Goal: Task Accomplishment & Management: Complete application form

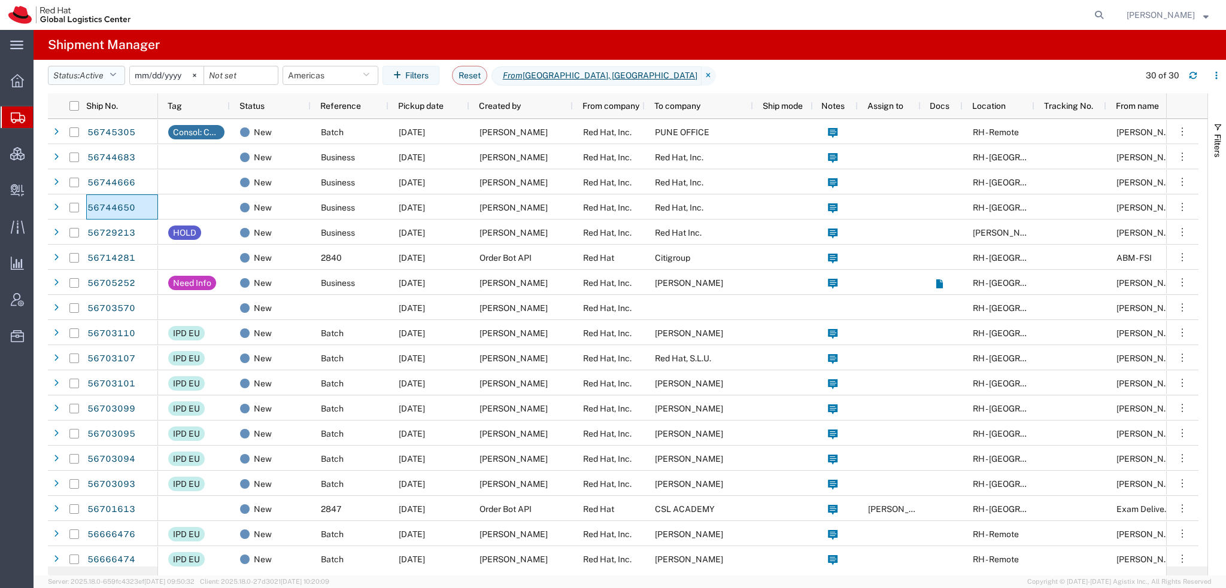
click at [121, 76] on button "Status: Active" at bounding box center [86, 75] width 77 height 19
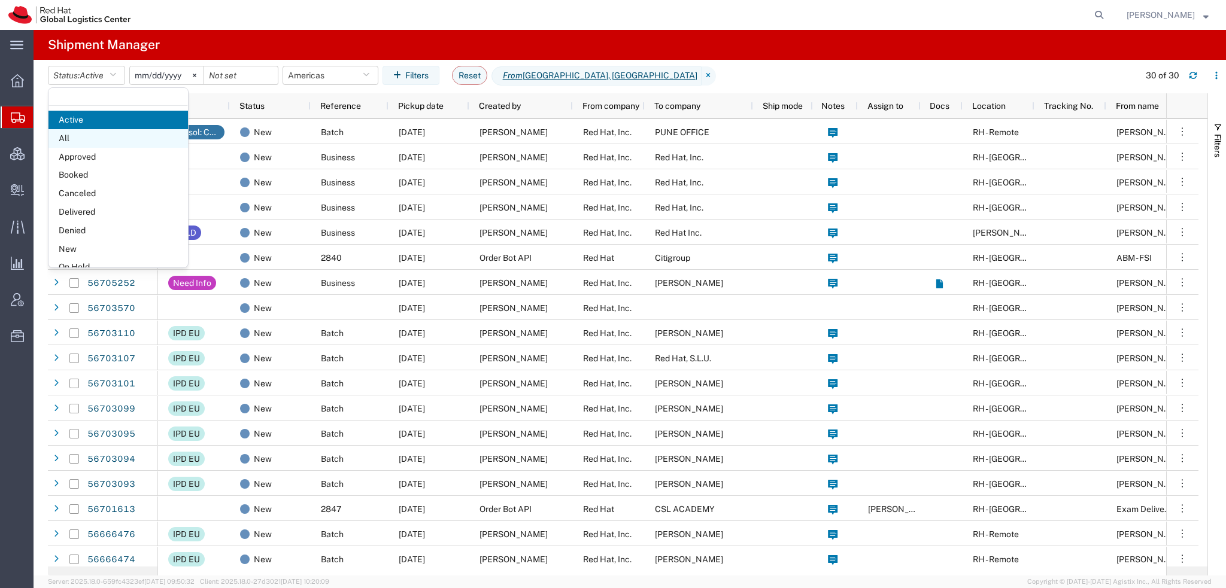
click at [90, 139] on span "All" at bounding box center [117, 138] width 139 height 19
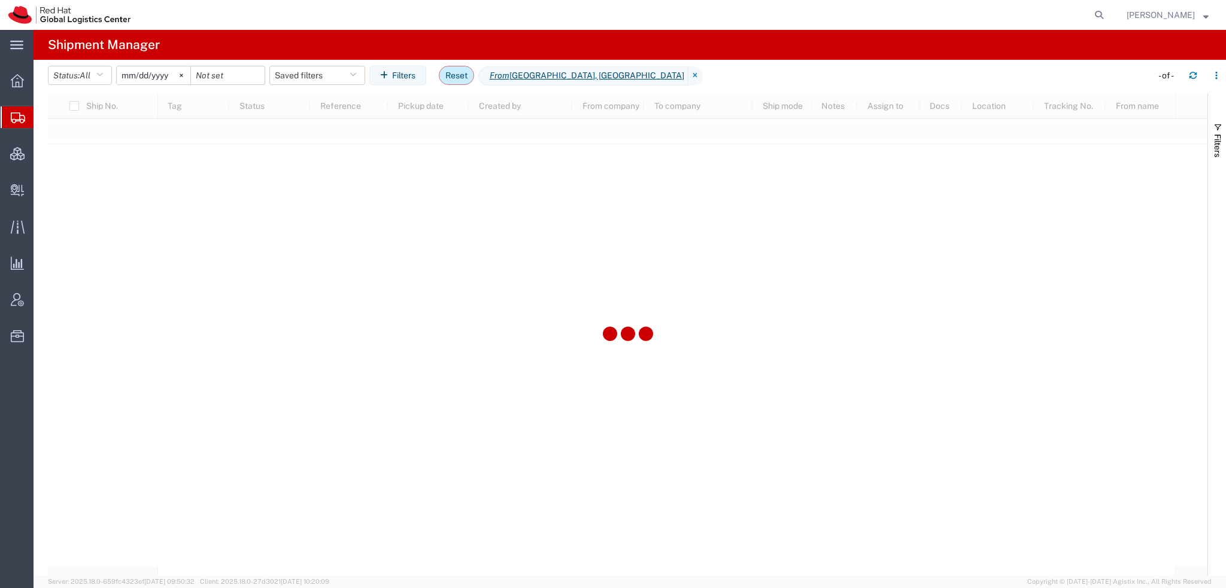
click at [466, 77] on button "Reset" at bounding box center [456, 75] width 35 height 19
type input "2025-08-08"
click at [115, 75] on icon "button" at bounding box center [113, 75] width 7 height 8
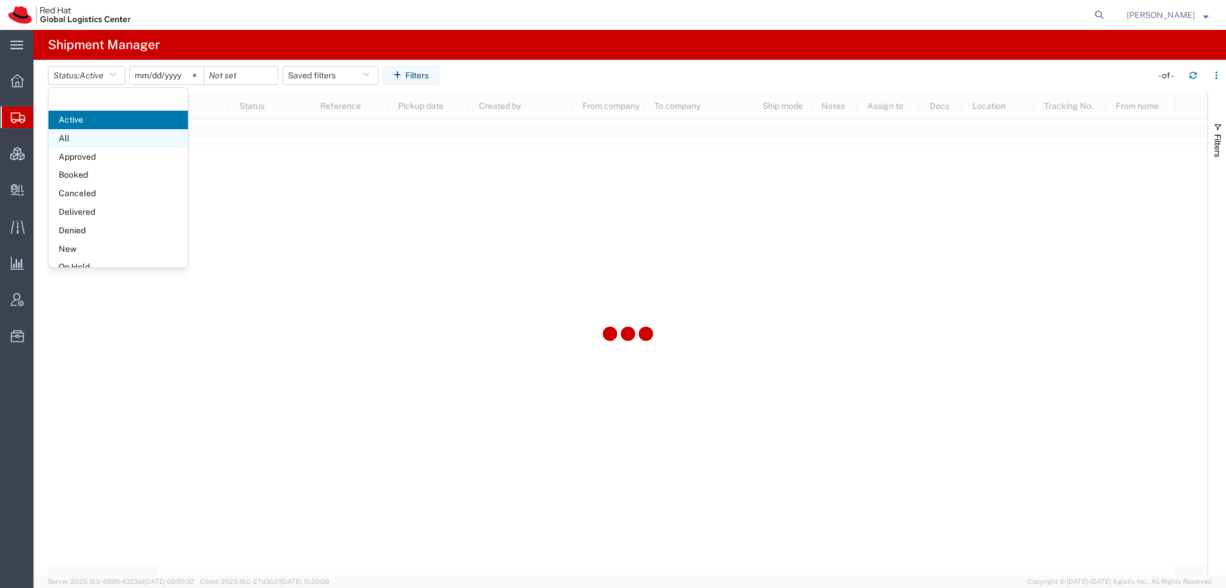
click at [110, 136] on span "All" at bounding box center [117, 138] width 139 height 19
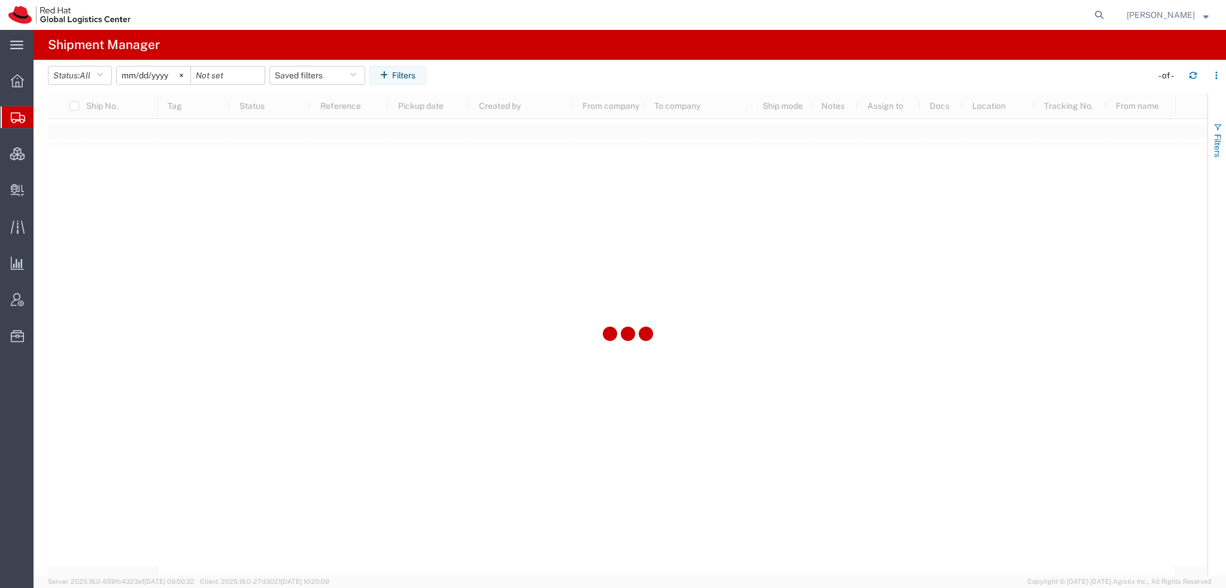
click at [1213, 125] on span "button" at bounding box center [1218, 128] width 10 height 10
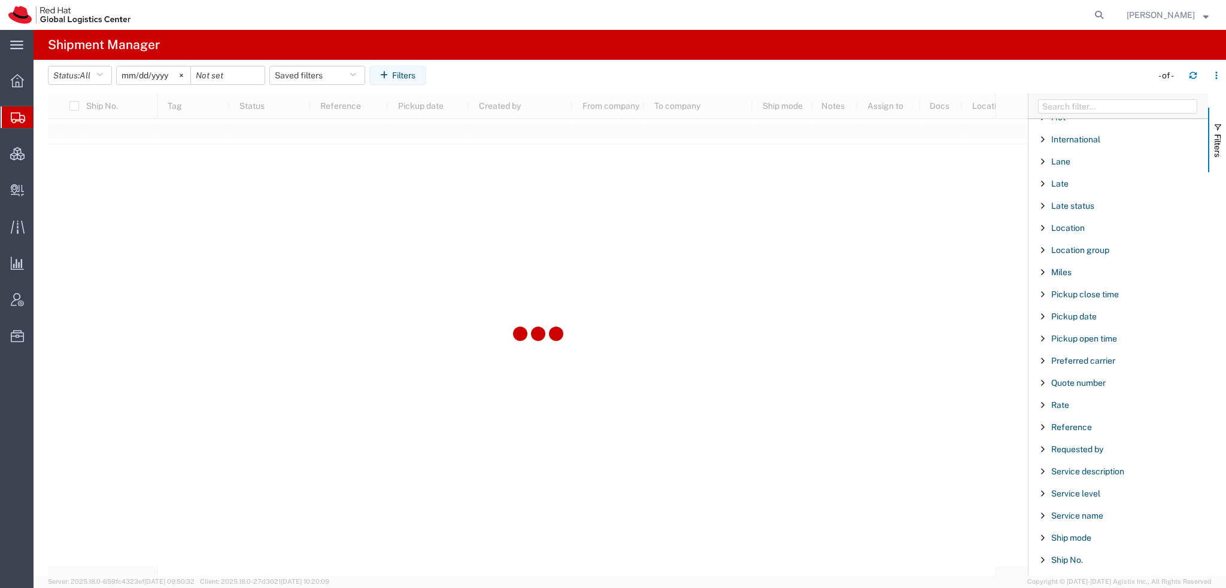
scroll to position [997, 0]
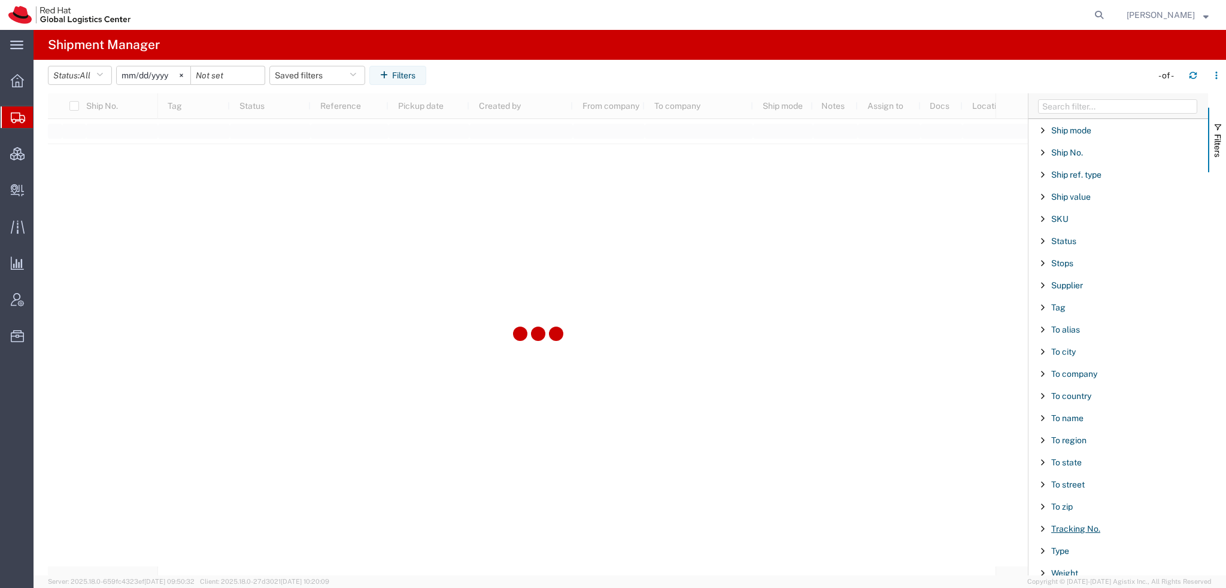
click at [1078, 524] on span "Tracking No." at bounding box center [1075, 529] width 49 height 10
click at [1094, 572] on input "Filter Value" at bounding box center [1122, 579] width 157 height 14
type input "56649359"
click at [0, 0] on span "Create Delivery" at bounding box center [0, 0] width 0 height 0
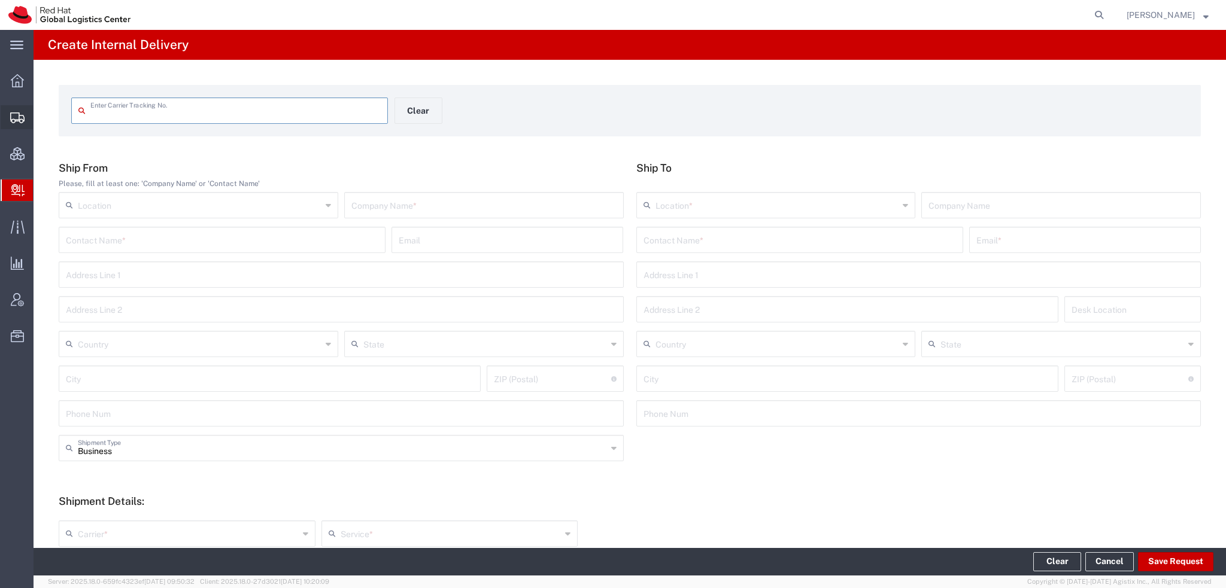
click at [0, 0] on span "Shipment Manager" at bounding box center [0, 0] width 0 height 0
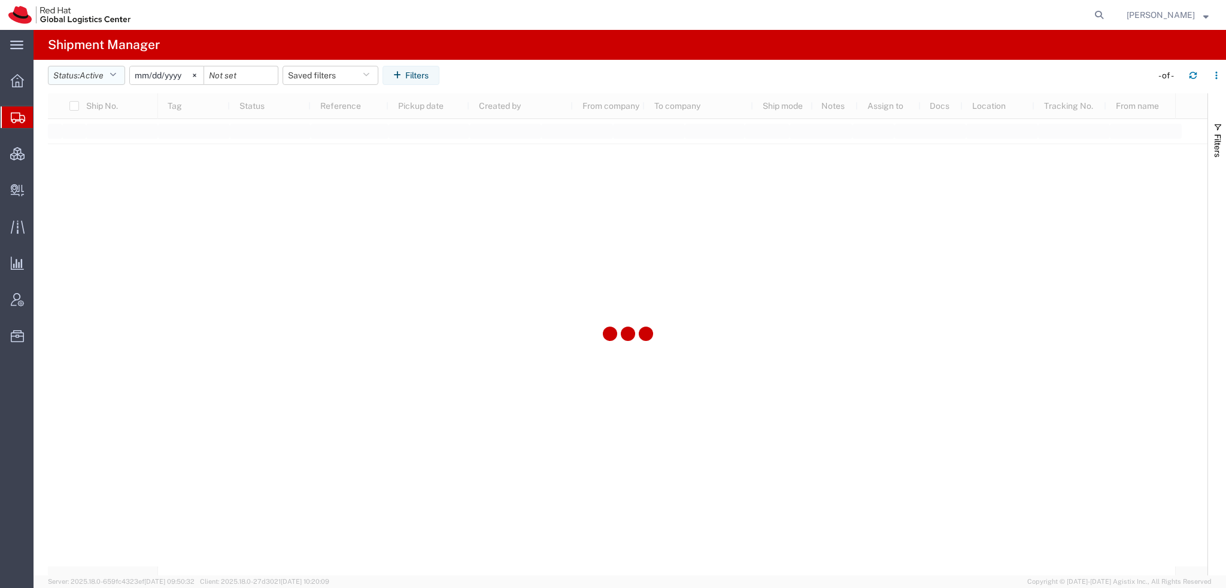
click at [107, 68] on button "Status: Active" at bounding box center [86, 75] width 77 height 19
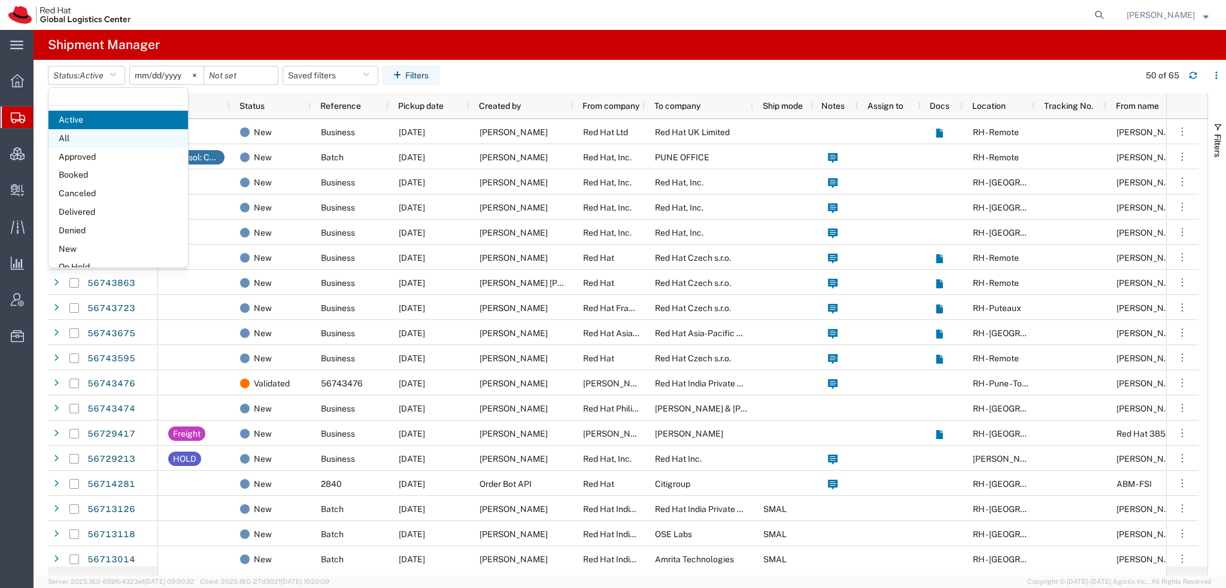
click at [93, 136] on span "All" at bounding box center [117, 138] width 139 height 19
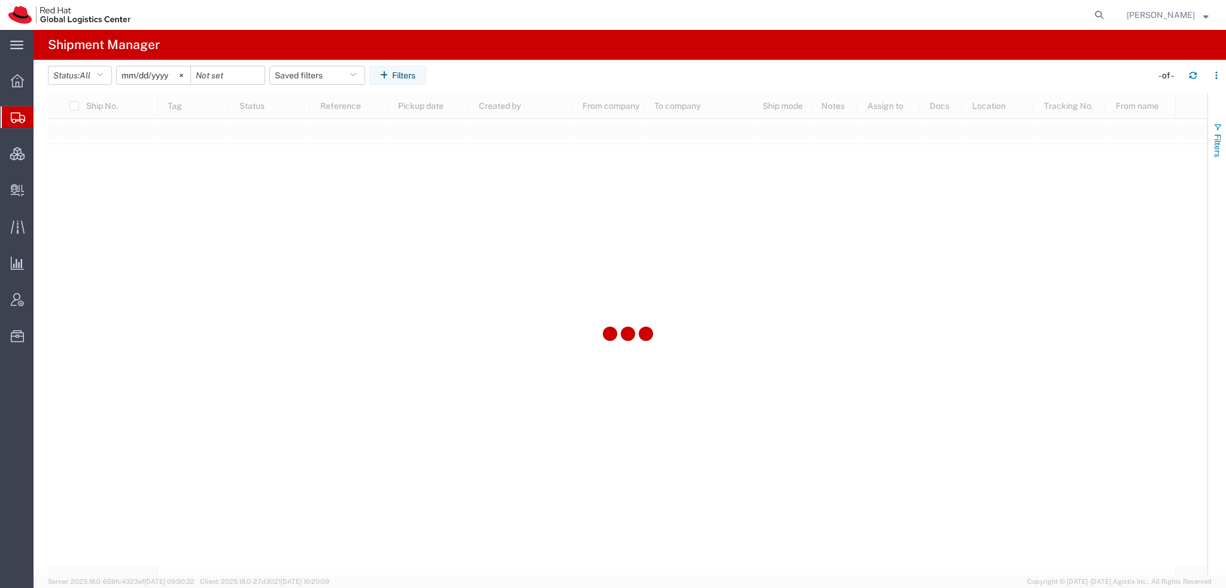
click at [1220, 134] on span "Filters" at bounding box center [1218, 145] width 10 height 23
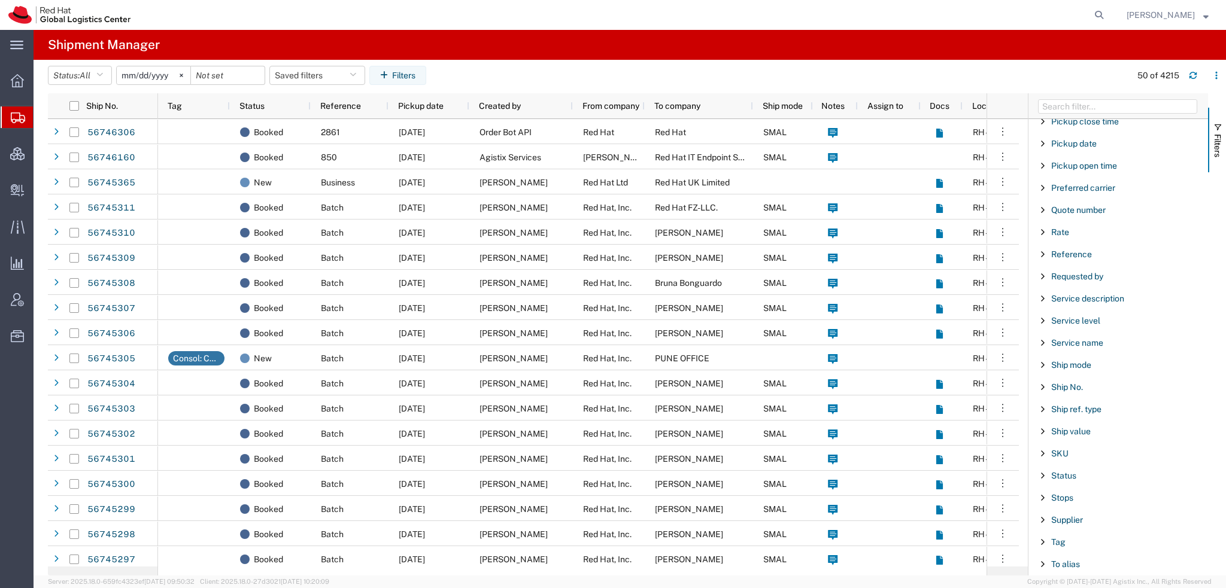
scroll to position [997, 0]
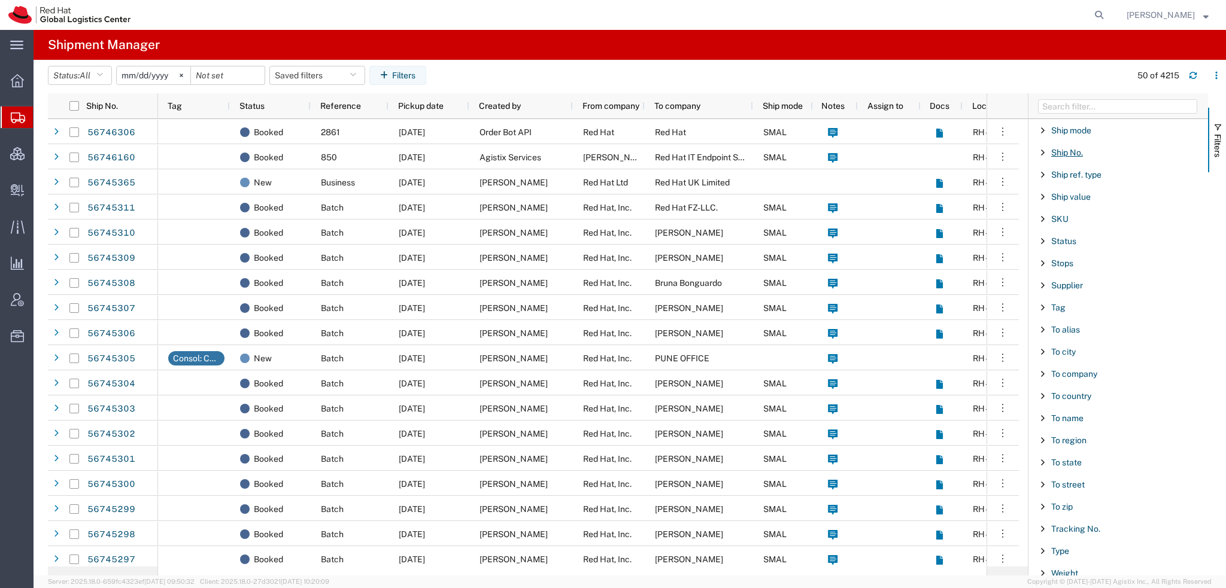
click at [1077, 149] on span "Ship No." at bounding box center [1067, 153] width 32 height 10
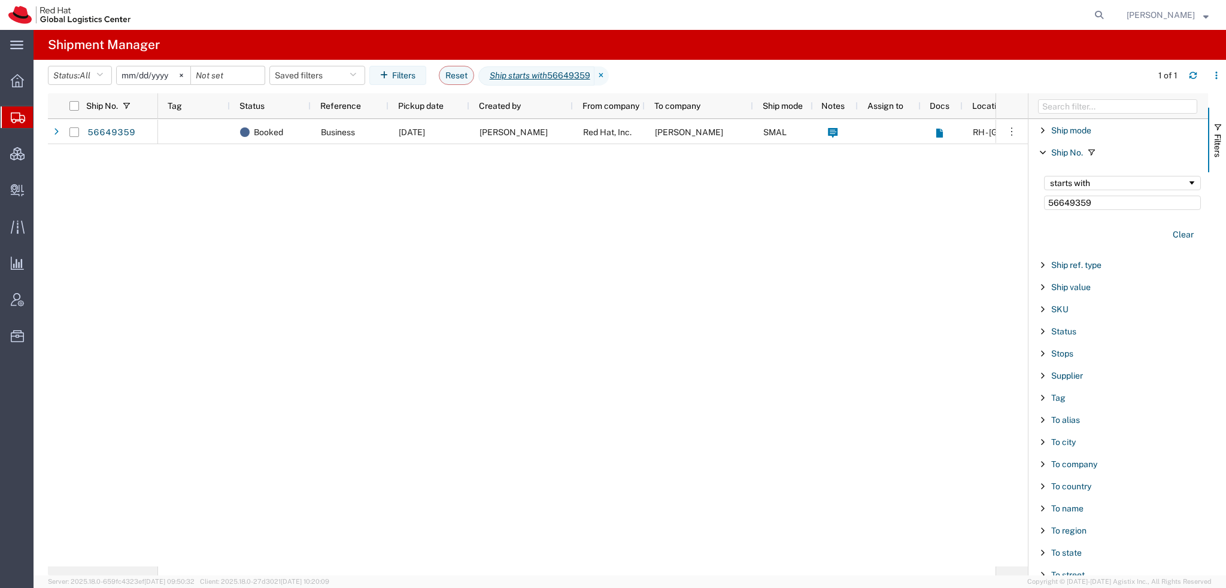
type input "56649359"
click at [1092, 179] on div "starts with" at bounding box center [1118, 183] width 137 height 10
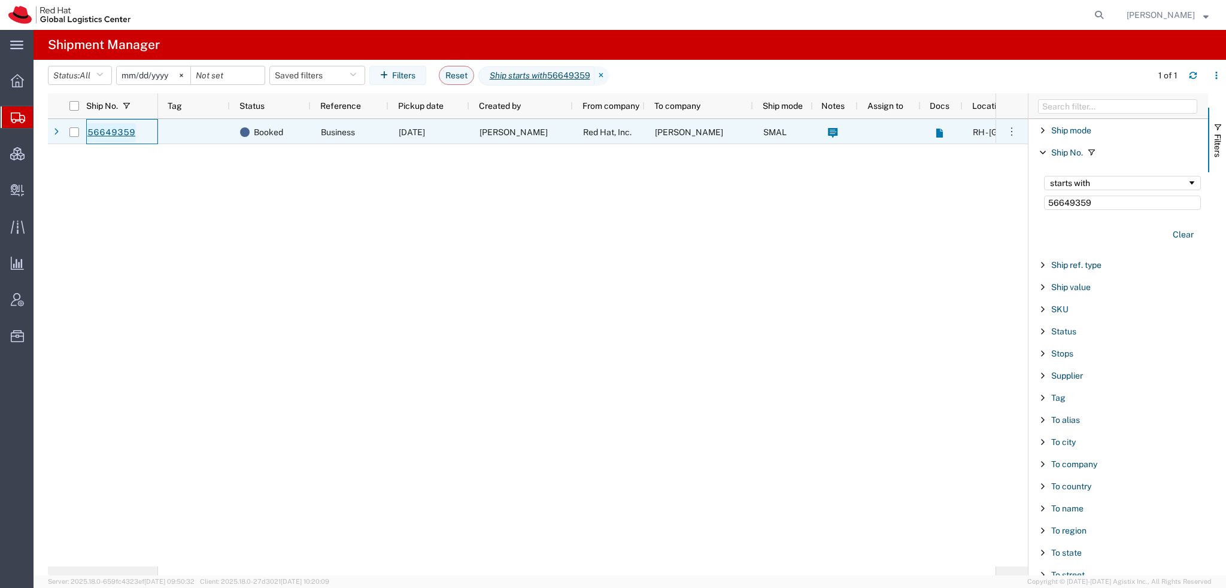
click at [101, 128] on link "56649359" at bounding box center [111, 132] width 49 height 19
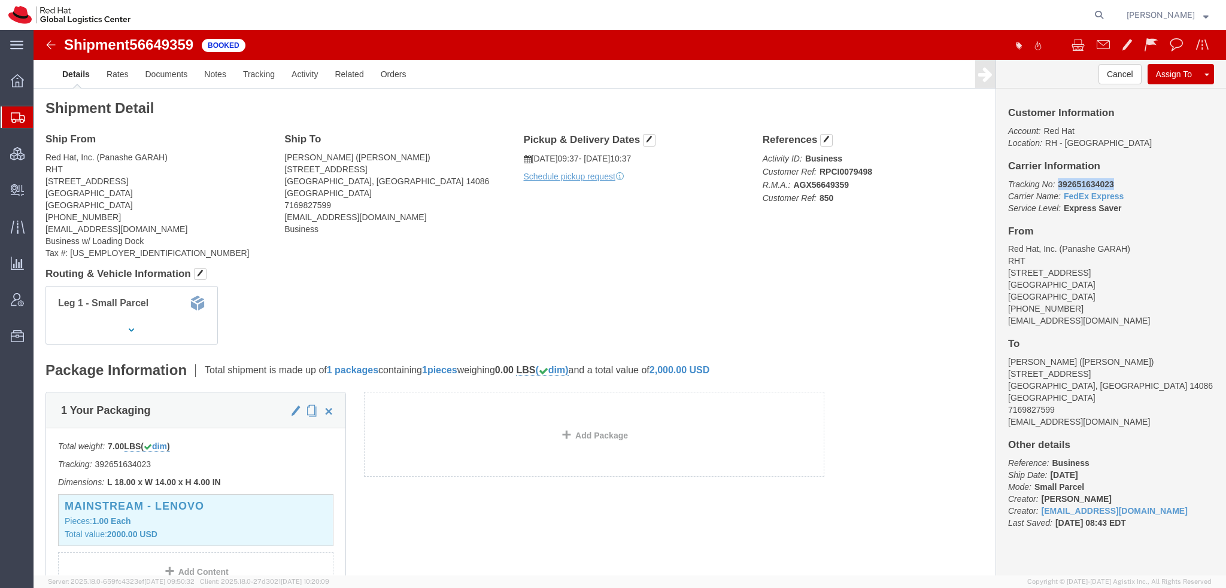
drag, startPoint x: 1072, startPoint y: 153, endPoint x: 1018, endPoint y: 151, distance: 53.3
click b "392651634023"
copy b "392651634023"
click button "Cancel"
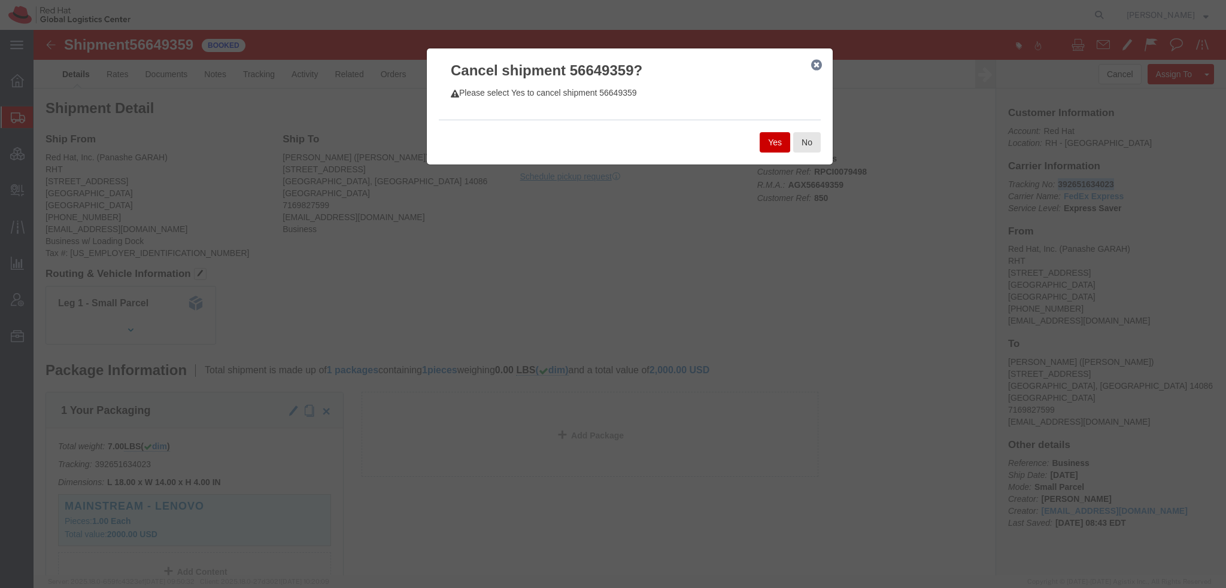
click button "Yes"
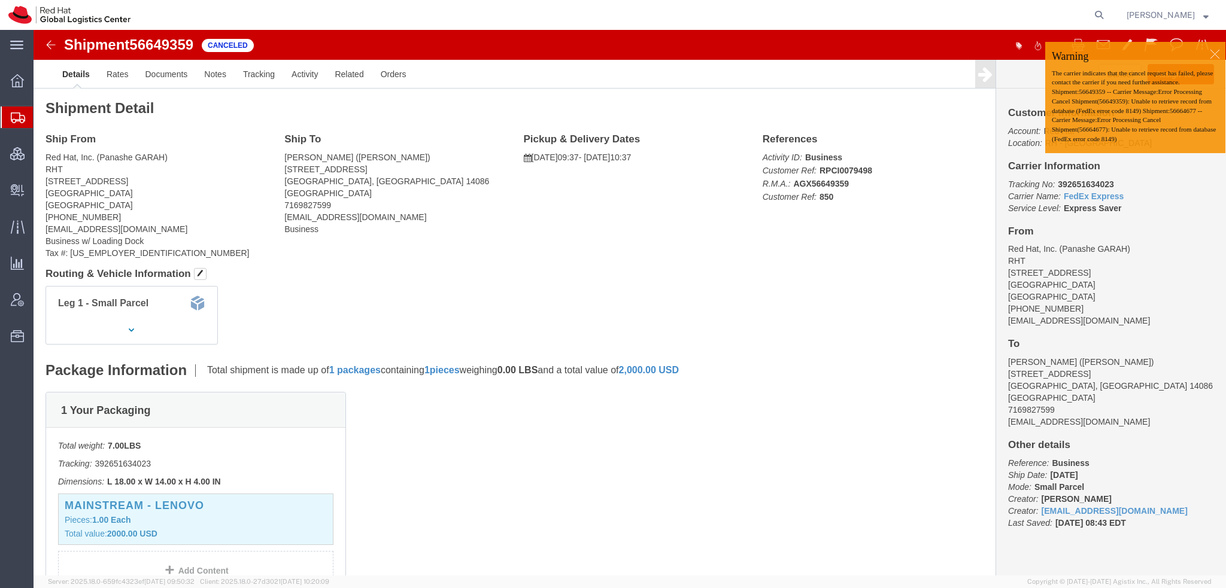
click div
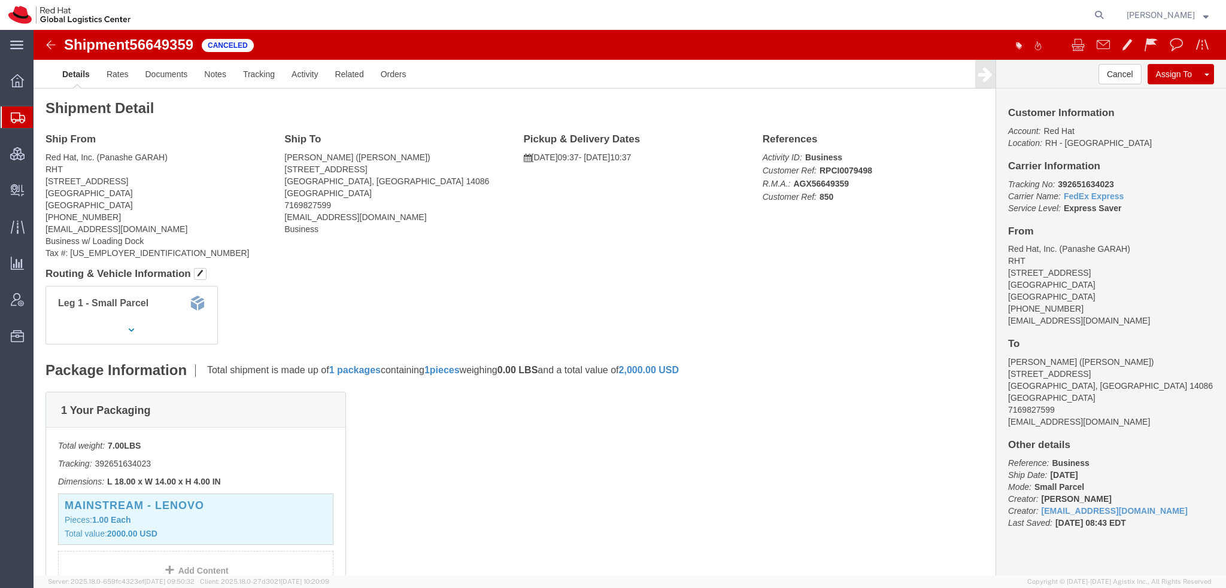
click body "Shipment 56649359 Canceled Details Rates Documents Notes Tracking Activity Rela…"
click link "Clone Shipment"
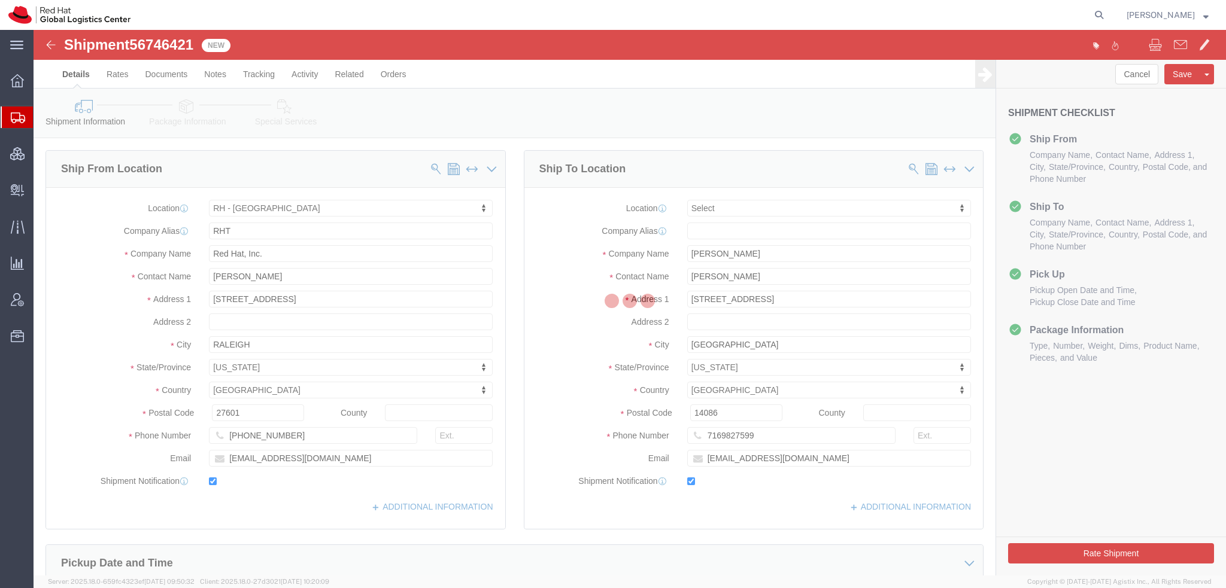
select select "38014"
select select
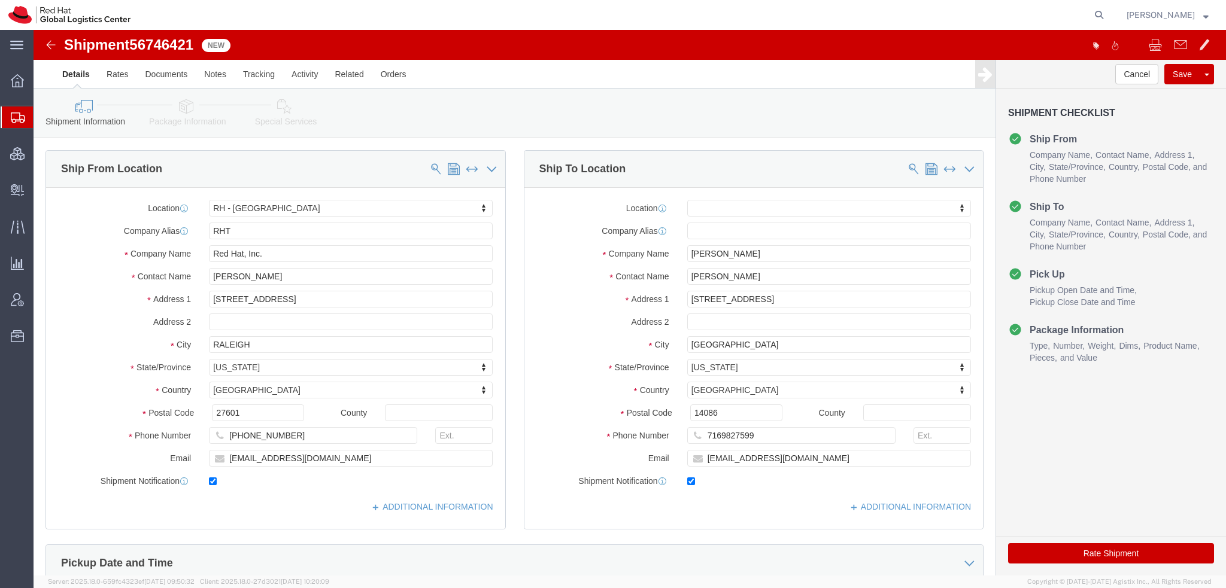
click at [0, 0] on span "Shipment Manager" at bounding box center [0, 0] width 0 height 0
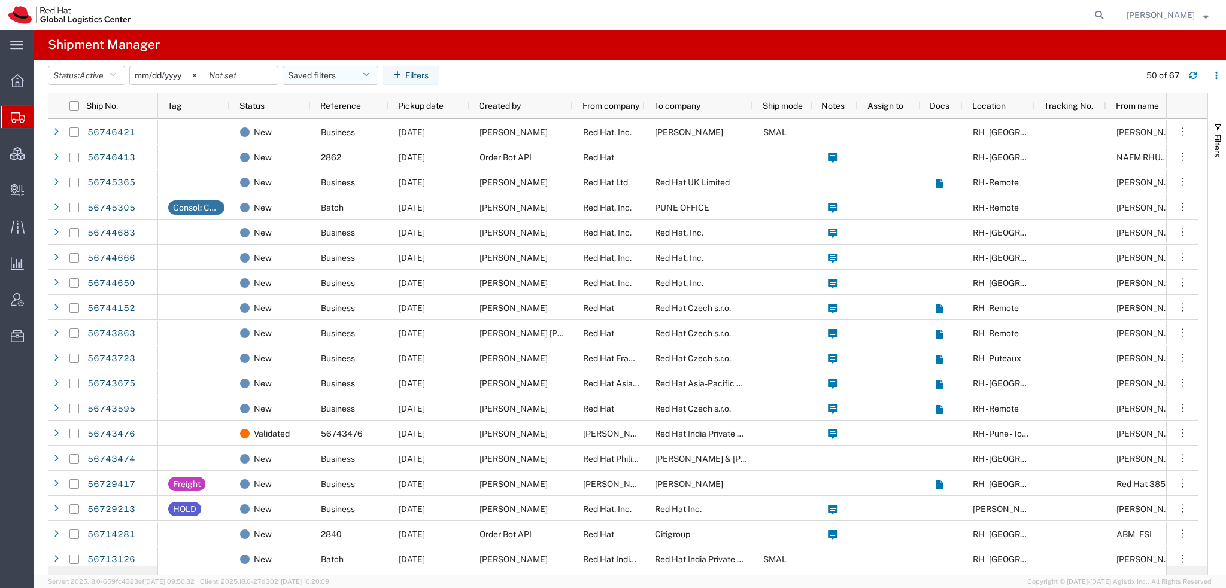
click at [360, 73] on button "Saved filters" at bounding box center [331, 75] width 96 height 19
click at [332, 126] on span "Americas" at bounding box center [362, 128] width 157 height 22
type input "2023-05-07"
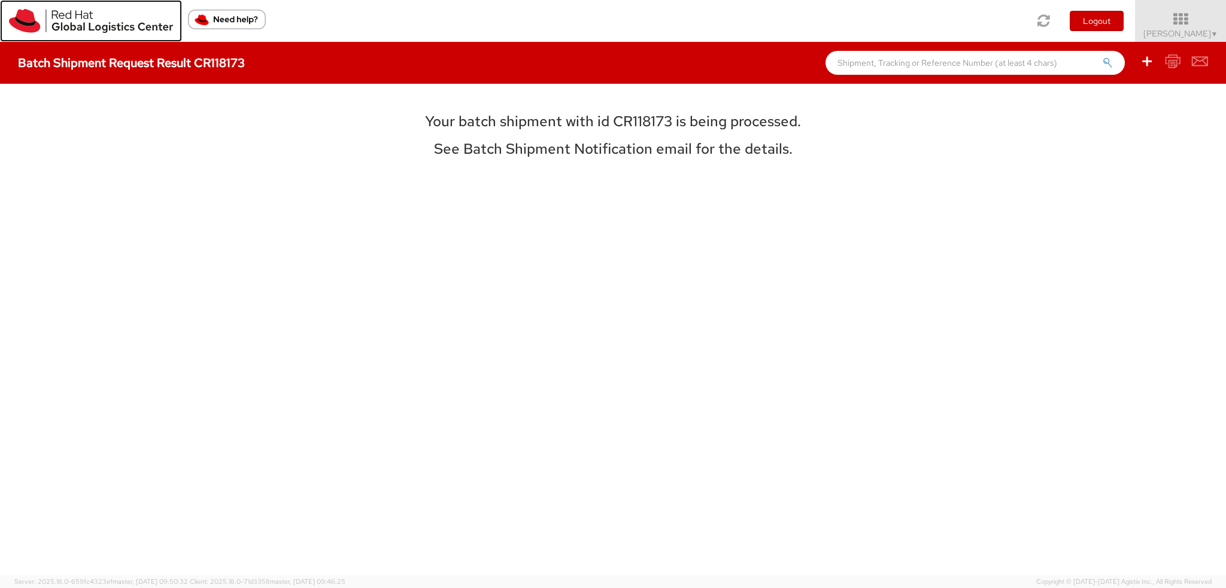
click at [31, 23] on img at bounding box center [91, 21] width 164 height 24
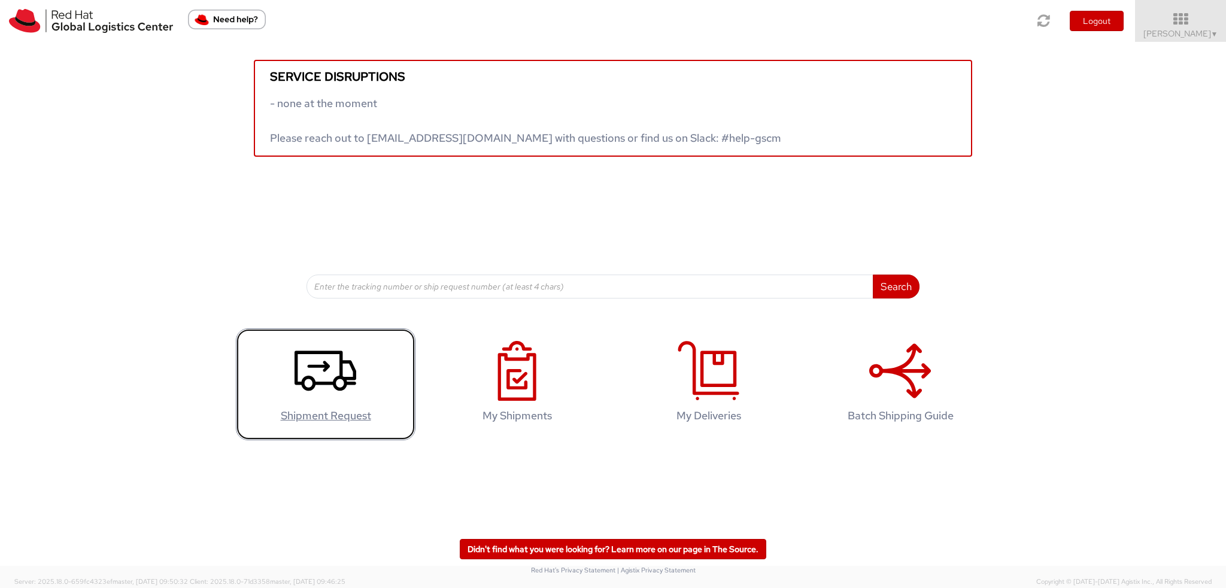
click at [327, 372] on icon at bounding box center [326, 371] width 62 height 60
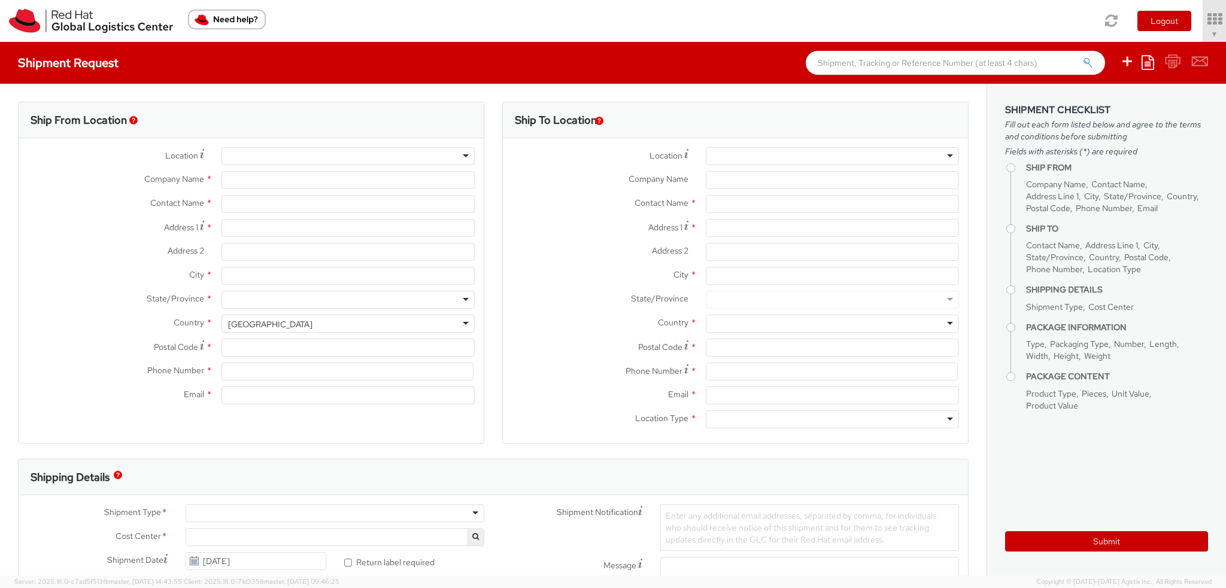
select select "901"
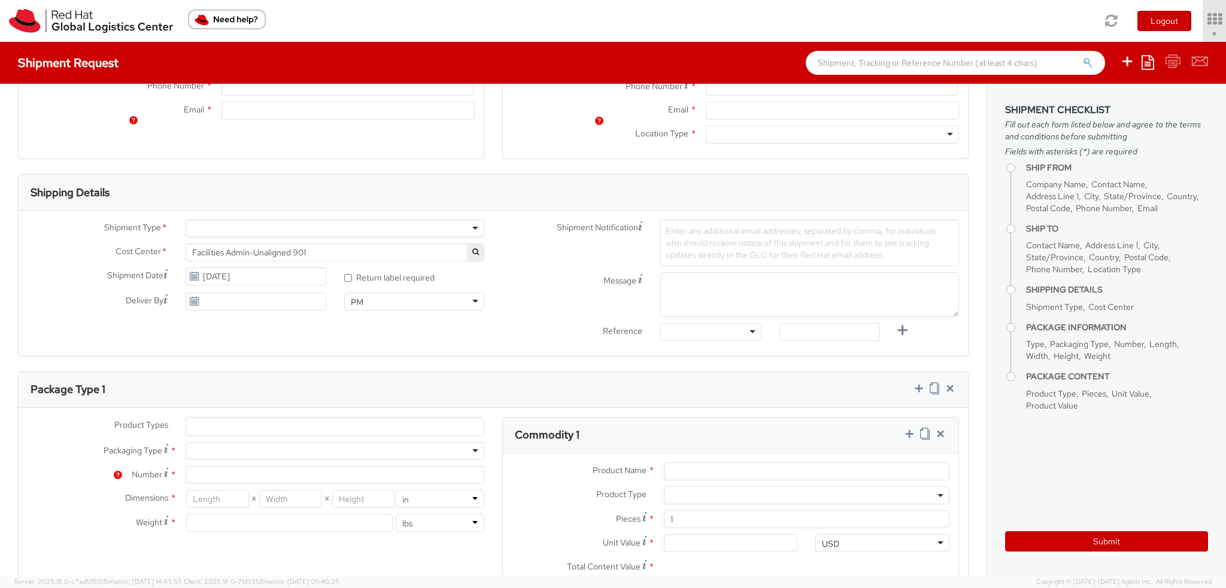
select select
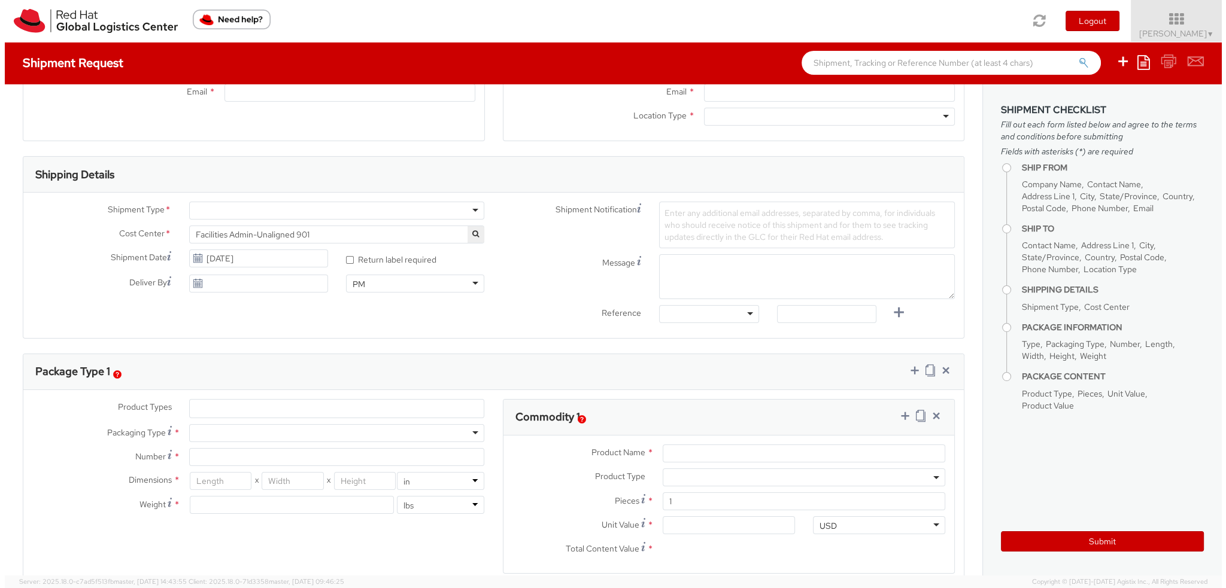
scroll to position [299, 0]
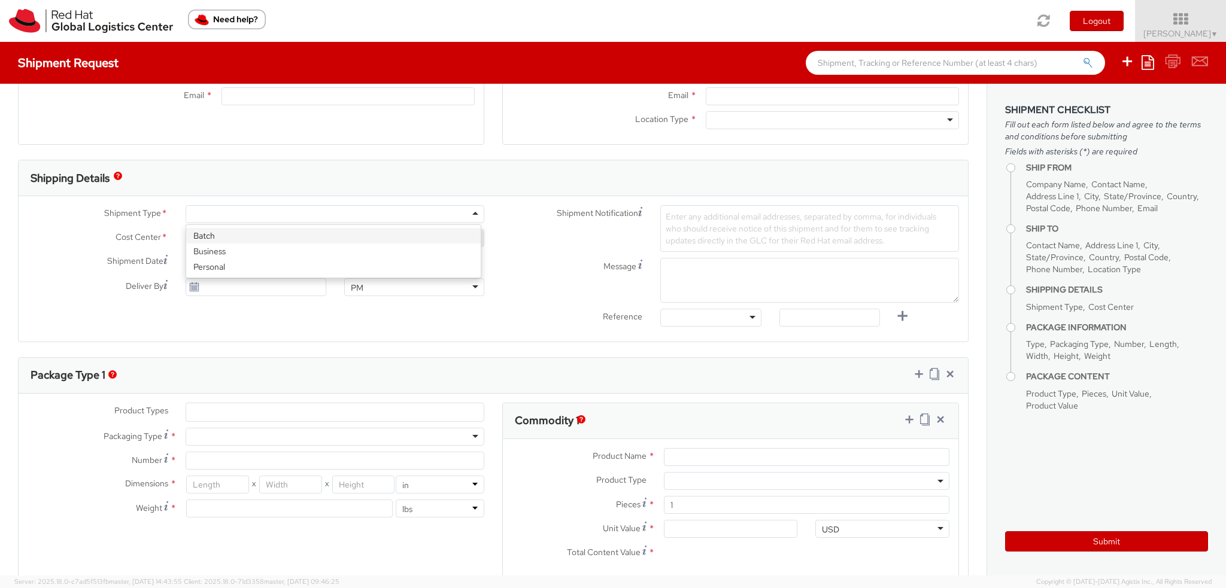
click at [206, 207] on div at bounding box center [335, 214] width 299 height 18
click at [501, 210] on label "Shipment Notification" at bounding box center [572, 212] width 158 height 14
type input "Red Hat, Inc."
type input "[PERSON_NAME]"
type input "[STREET_ADDRESS]"
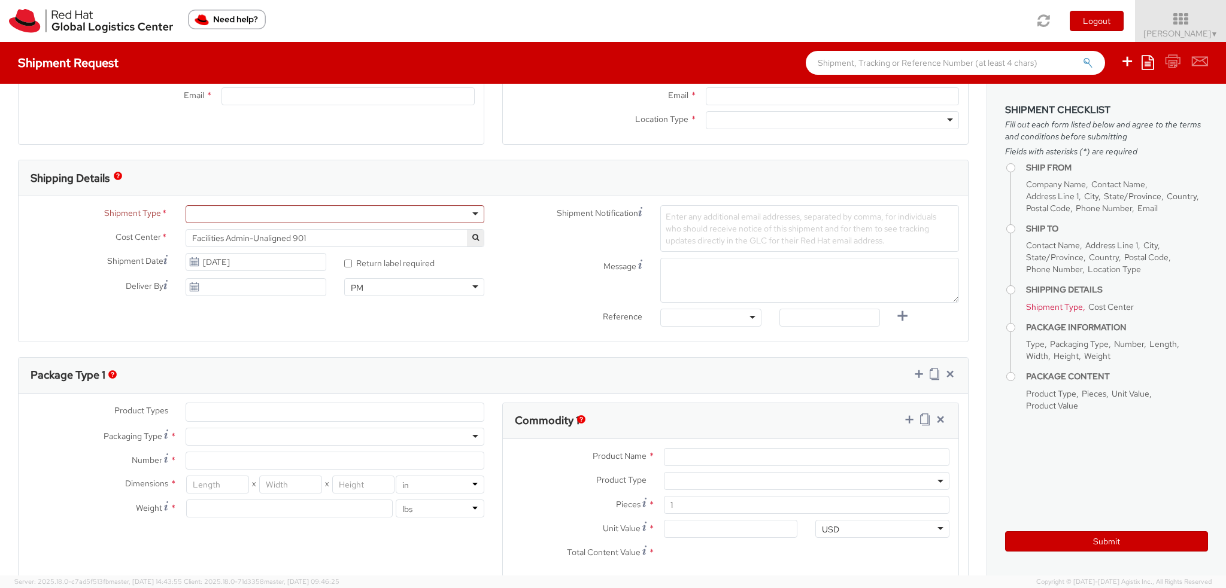
type input "RALEIGH"
type input "27601"
type input "19193013123"
type input "[EMAIL_ADDRESS][DOMAIN_NAME]"
click at [393, 210] on div at bounding box center [335, 214] width 299 height 18
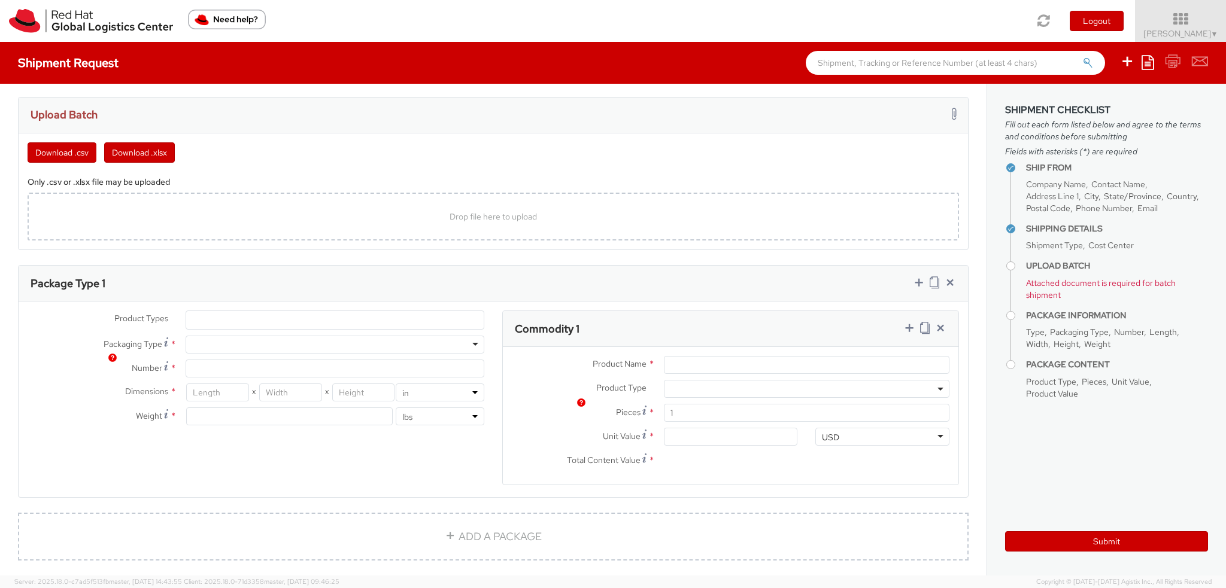
scroll to position [539, 0]
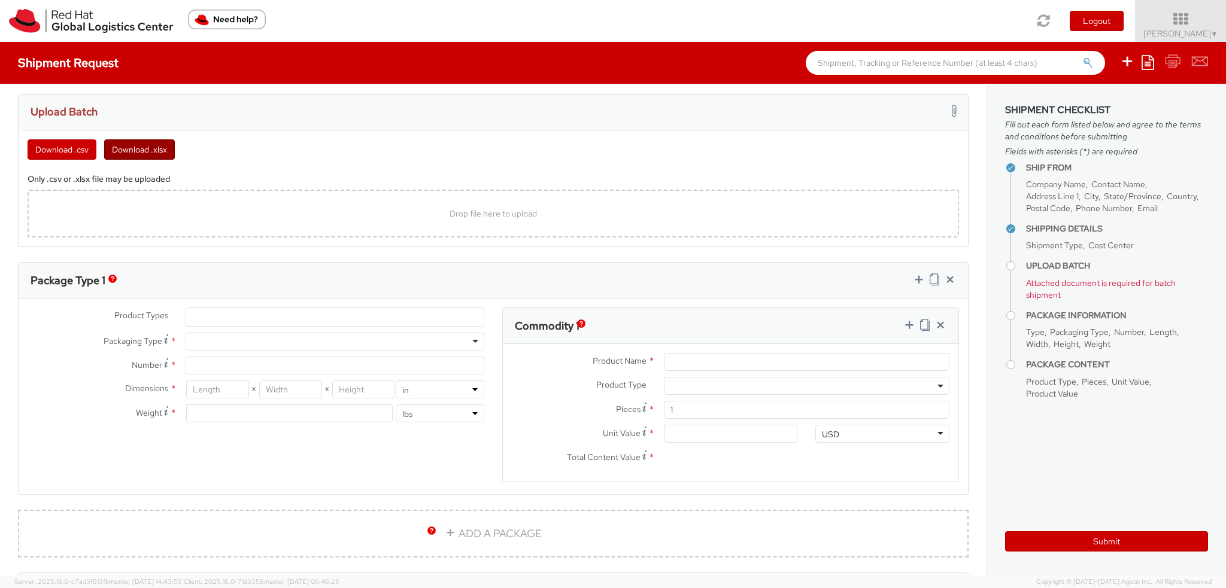
click at [130, 148] on button "Download .xlsx" at bounding box center [139, 149] width 71 height 20
